Goal: Information Seeking & Learning: Find specific fact

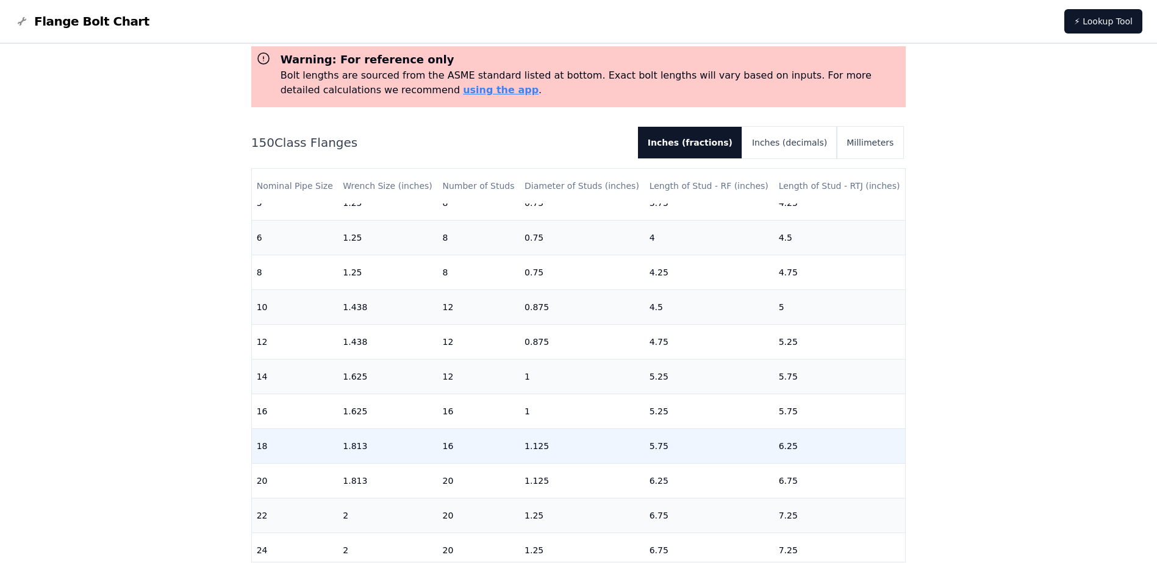
scroll to position [380, 0]
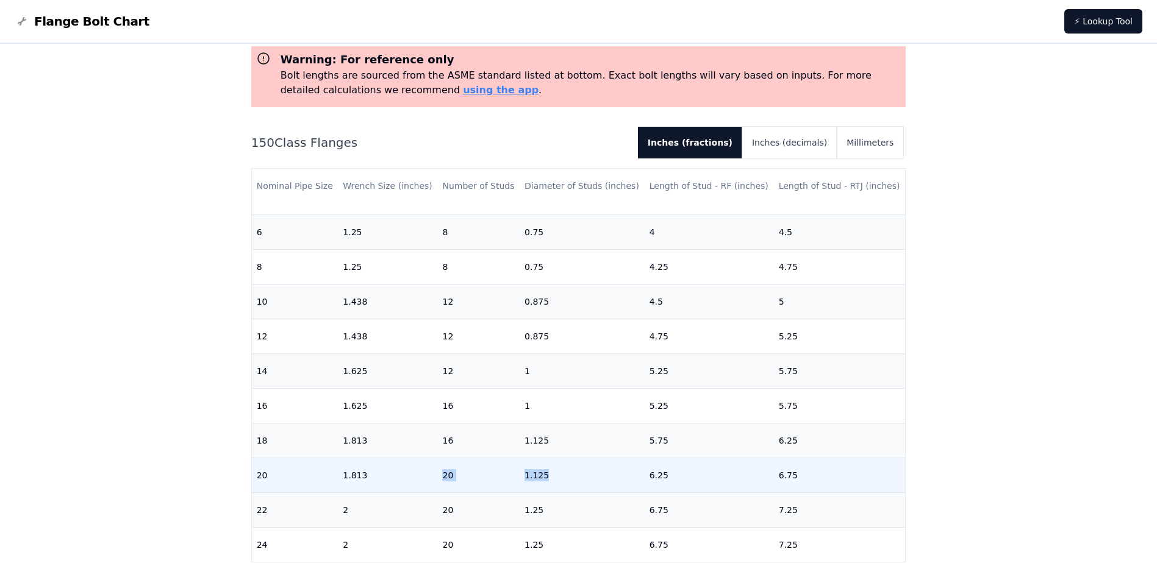
drag, startPoint x: 426, startPoint y: 467, endPoint x: 565, endPoint y: 472, distance: 139.1
click at [565, 472] on tr "20 1.813 20 1.125 6.25 6.75" at bounding box center [579, 475] width 654 height 35
click at [565, 471] on td "1.125" at bounding box center [582, 475] width 125 height 35
click at [576, 466] on td "1.125" at bounding box center [582, 475] width 125 height 35
drag, startPoint x: 696, startPoint y: 470, endPoint x: 726, endPoint y: 466, distance: 29.4
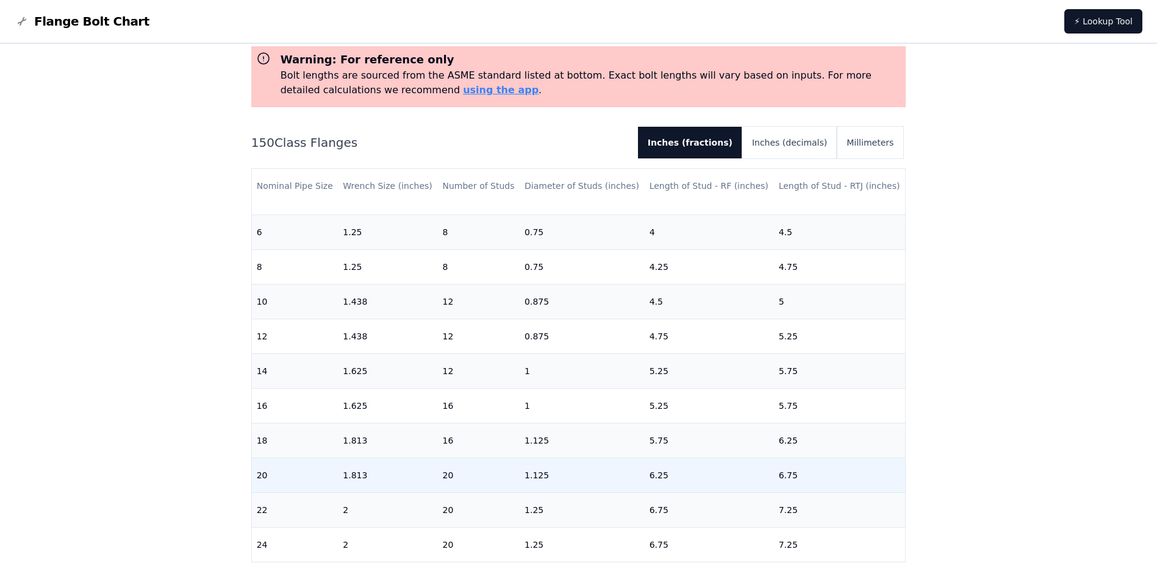
click at [696, 468] on td "6.25" at bounding box center [709, 475] width 129 height 35
drag, startPoint x: 810, startPoint y: 466, endPoint x: 496, endPoint y: 458, distance: 314.1
click at [496, 458] on tr "20 1.813 20 1.125 6.25 6.75" at bounding box center [579, 475] width 654 height 35
drag, startPoint x: 496, startPoint y: 458, endPoint x: 493, endPoint y: 467, distance: 9.6
click at [493, 467] on td "20" at bounding box center [478, 475] width 82 height 35
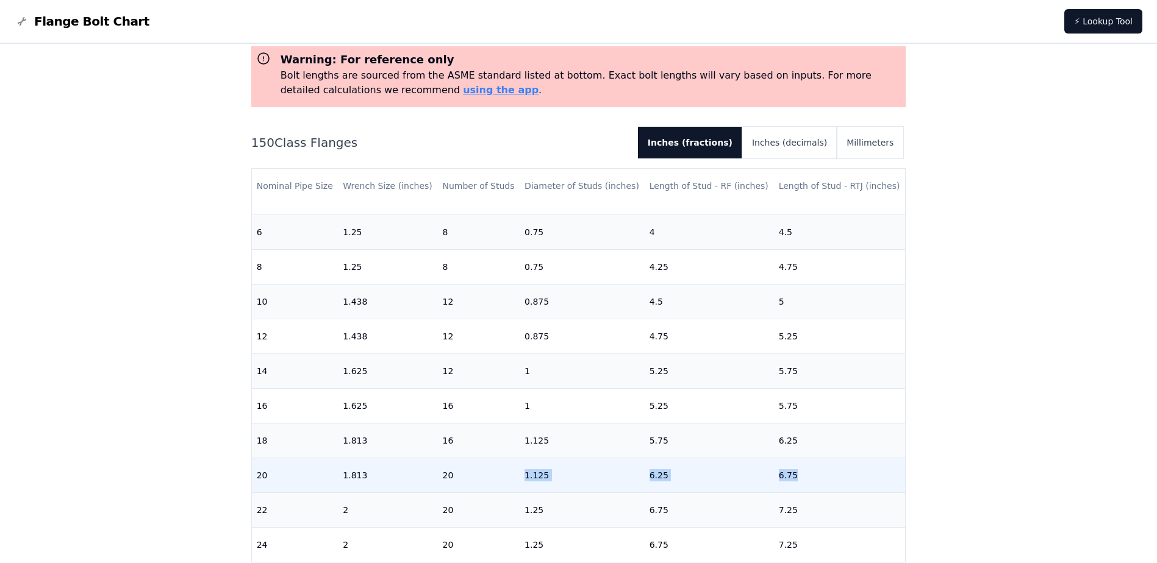
click at [578, 460] on td "1.125" at bounding box center [582, 475] width 125 height 35
drag, startPoint x: 586, startPoint y: 465, endPoint x: 504, endPoint y: 462, distance: 81.8
click at [504, 462] on tr "20 1.813 20 1.125 6.25 6.75" at bounding box center [579, 475] width 654 height 35
click at [502, 467] on td "20" at bounding box center [478, 475] width 82 height 35
drag, startPoint x: 590, startPoint y: 469, endPoint x: 499, endPoint y: 466, distance: 90.9
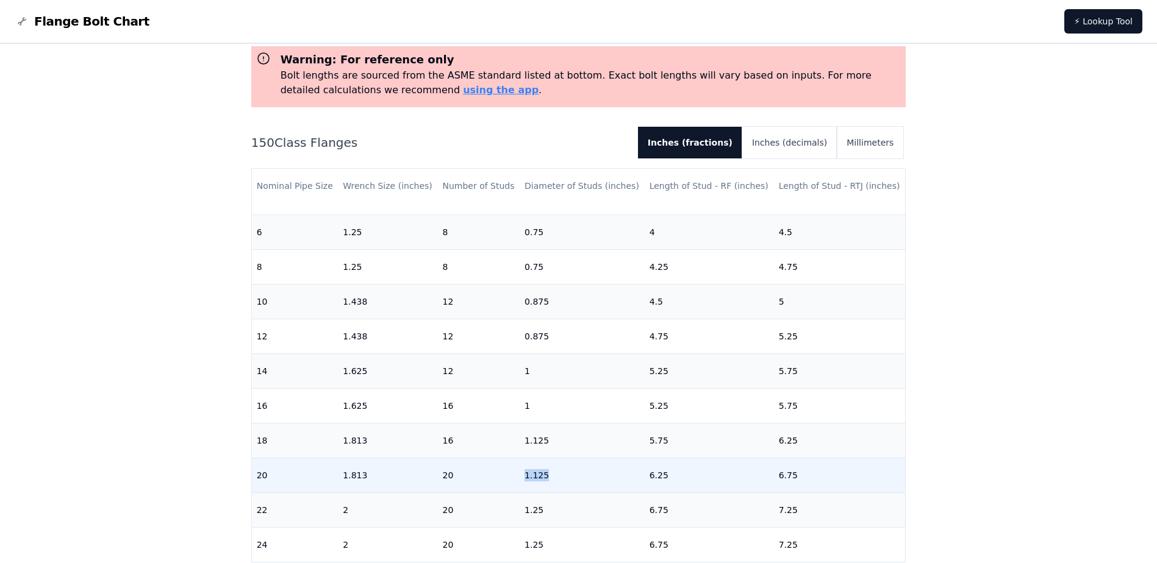
click at [499, 466] on tr "20 1.813 20 1.125 6.25 6.75" at bounding box center [579, 475] width 654 height 35
click at [499, 466] on td "20" at bounding box center [478, 475] width 82 height 35
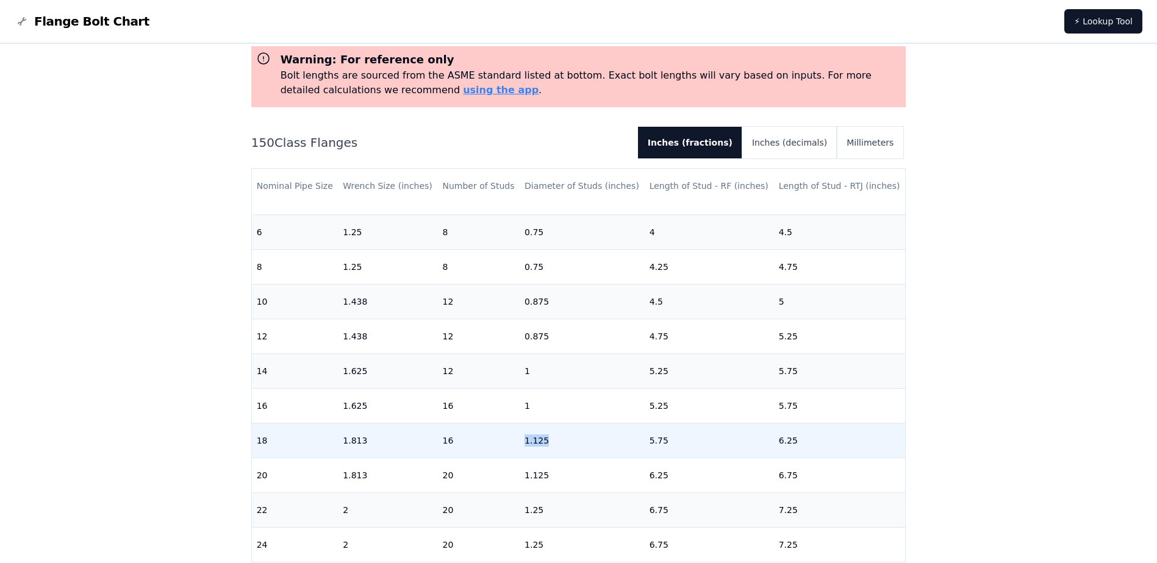
drag, startPoint x: 586, startPoint y: 435, endPoint x: 508, endPoint y: 429, distance: 78.3
click at [508, 429] on tr "18 1.813 16 1.125 5.75 6.25" at bounding box center [579, 440] width 654 height 35
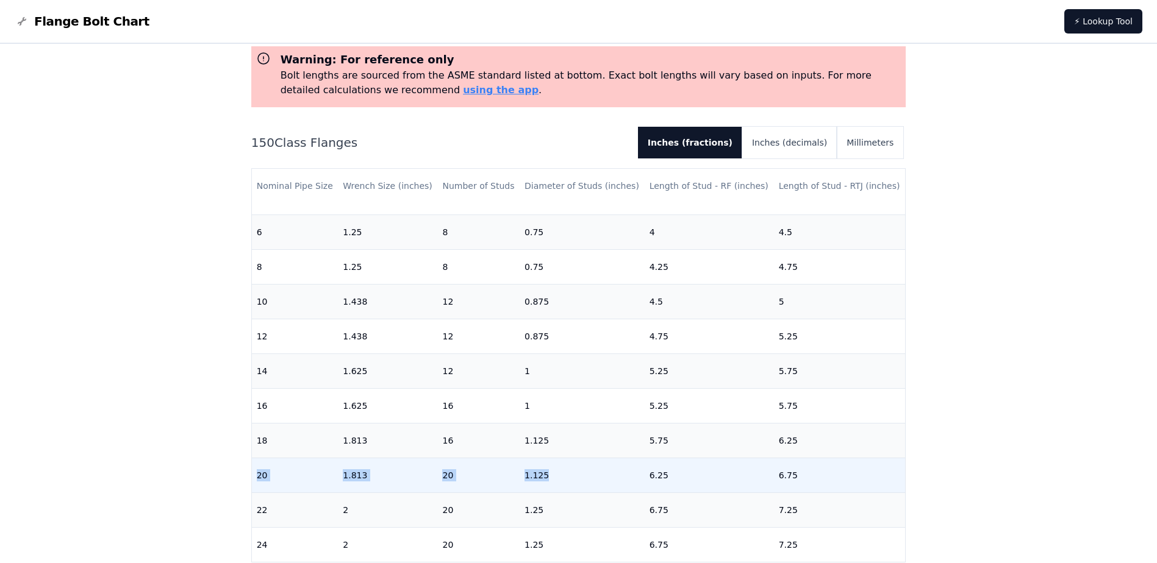
drag, startPoint x: 508, startPoint y: 429, endPoint x: 254, endPoint y: 465, distance: 256.8
click at [254, 465] on tr "20 1.813 20 1.125 6.25 6.75" at bounding box center [579, 475] width 654 height 35
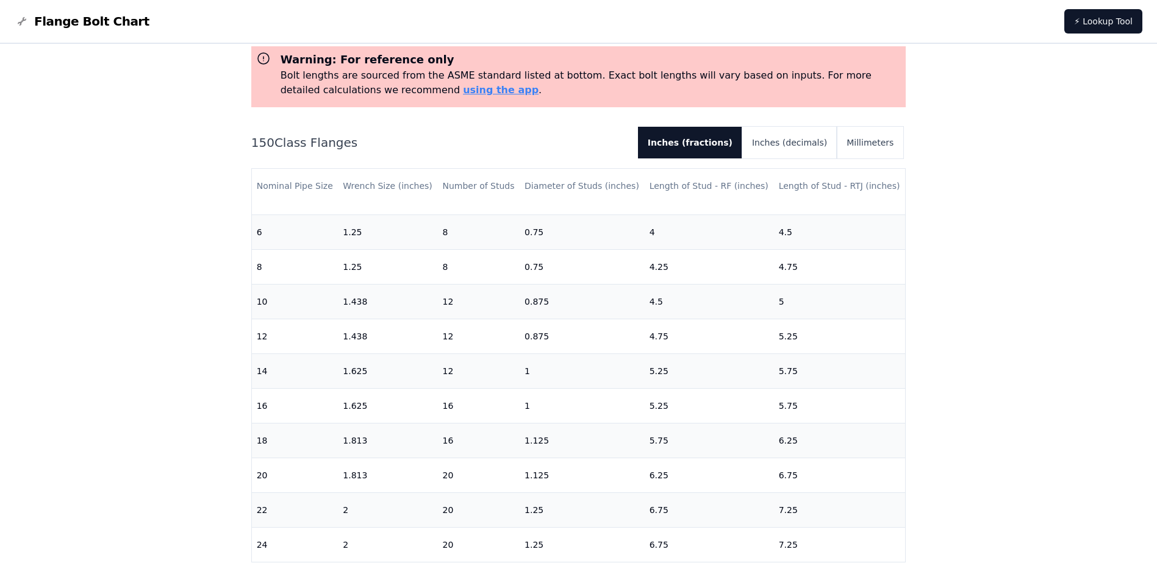
drag, startPoint x: 254, startPoint y: 465, endPoint x: 204, endPoint y: 476, distance: 50.5
click at [204, 476] on div "# 150 Flange Bolt Chart Warning: For reference only Bolt lengths are sourced fr…" at bounding box center [578, 430] width 1157 height 895
